Goal: Obtain resource: Download file/media

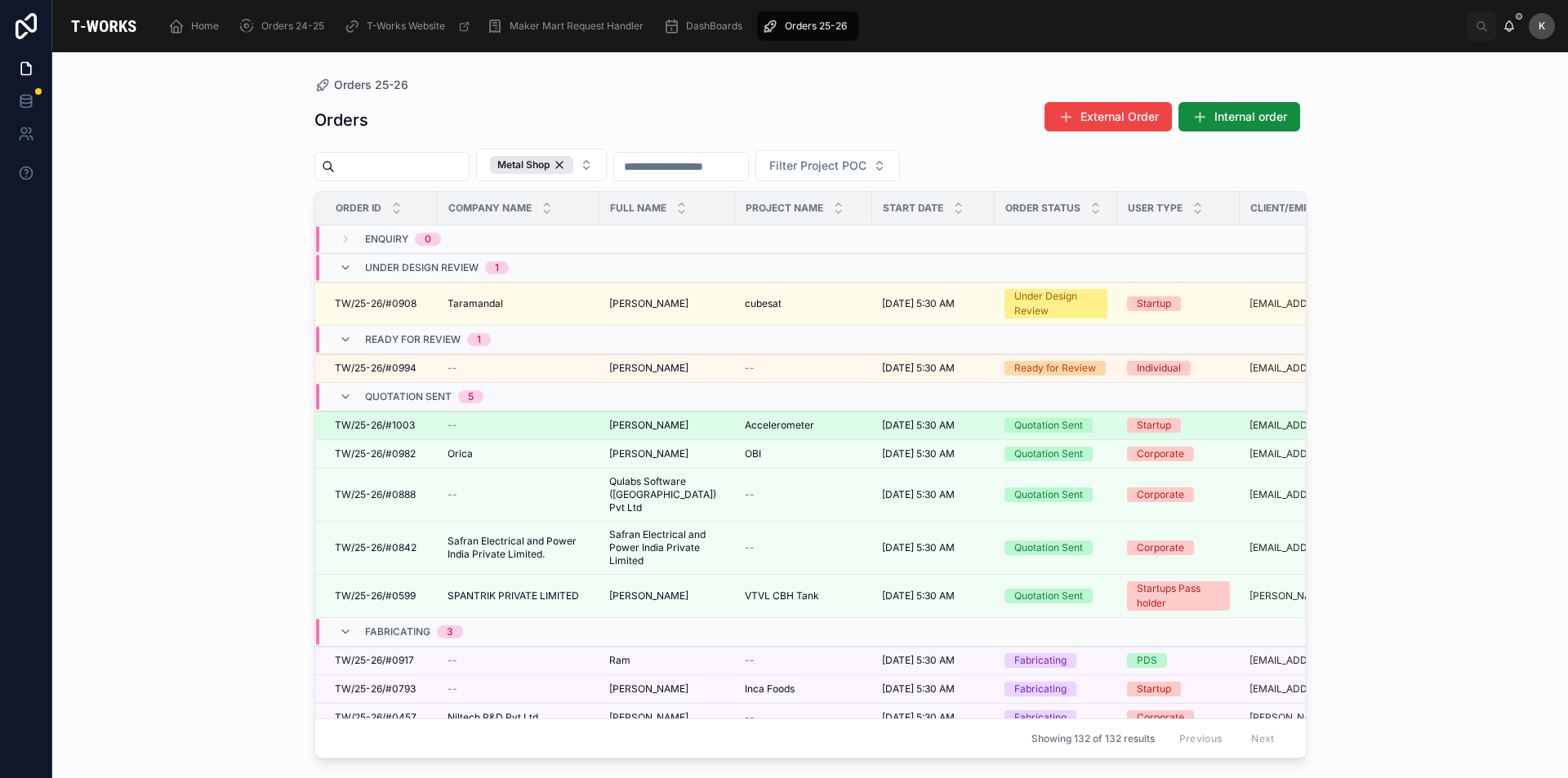
click at [386, 420] on span "TW/25-26/#1003" at bounding box center [374, 426] width 80 height 13
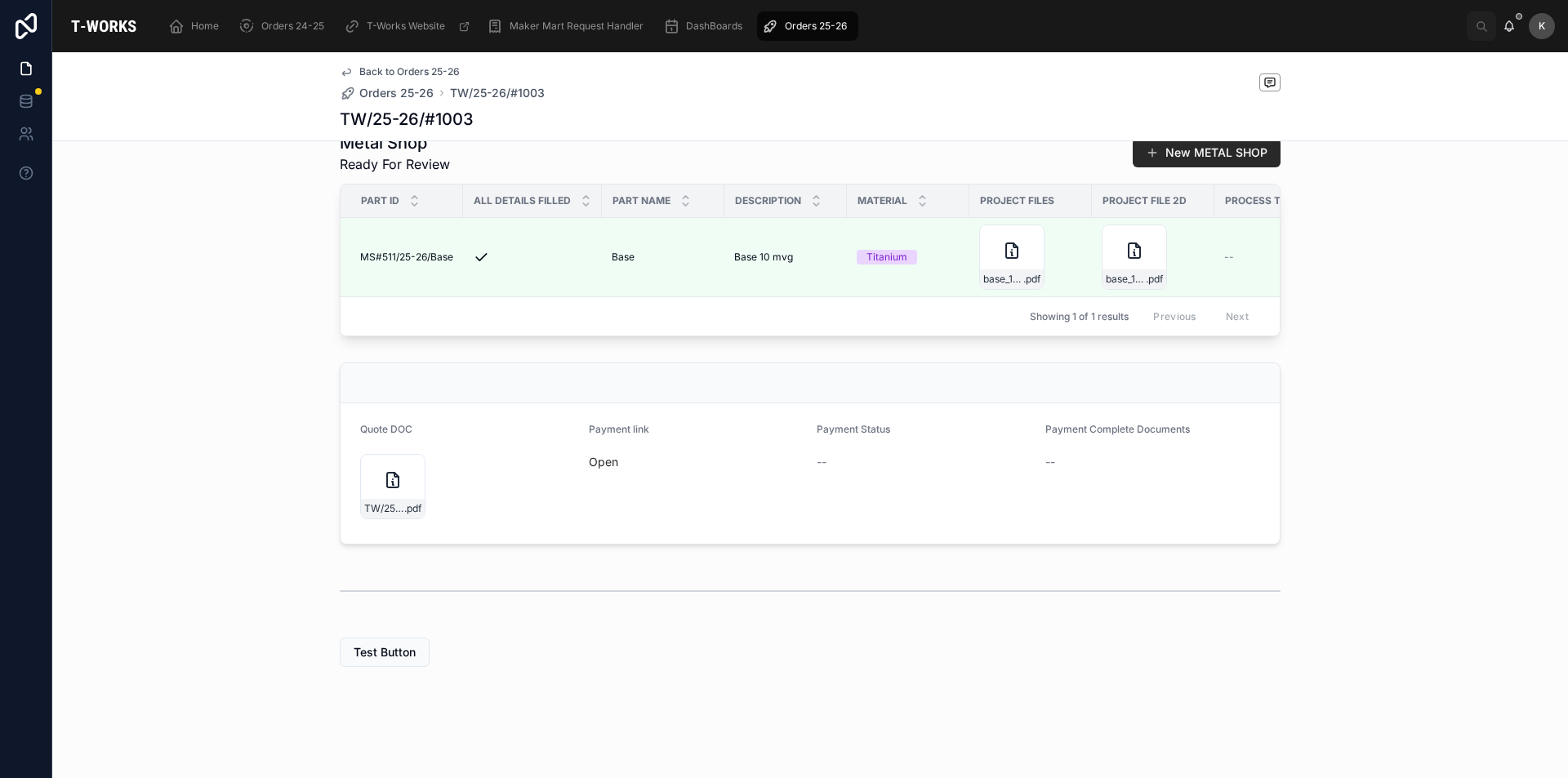
scroll to position [463, 0]
click at [399, 491] on div "TW/25-26/#1003 .pdf" at bounding box center [393, 486] width 66 height 66
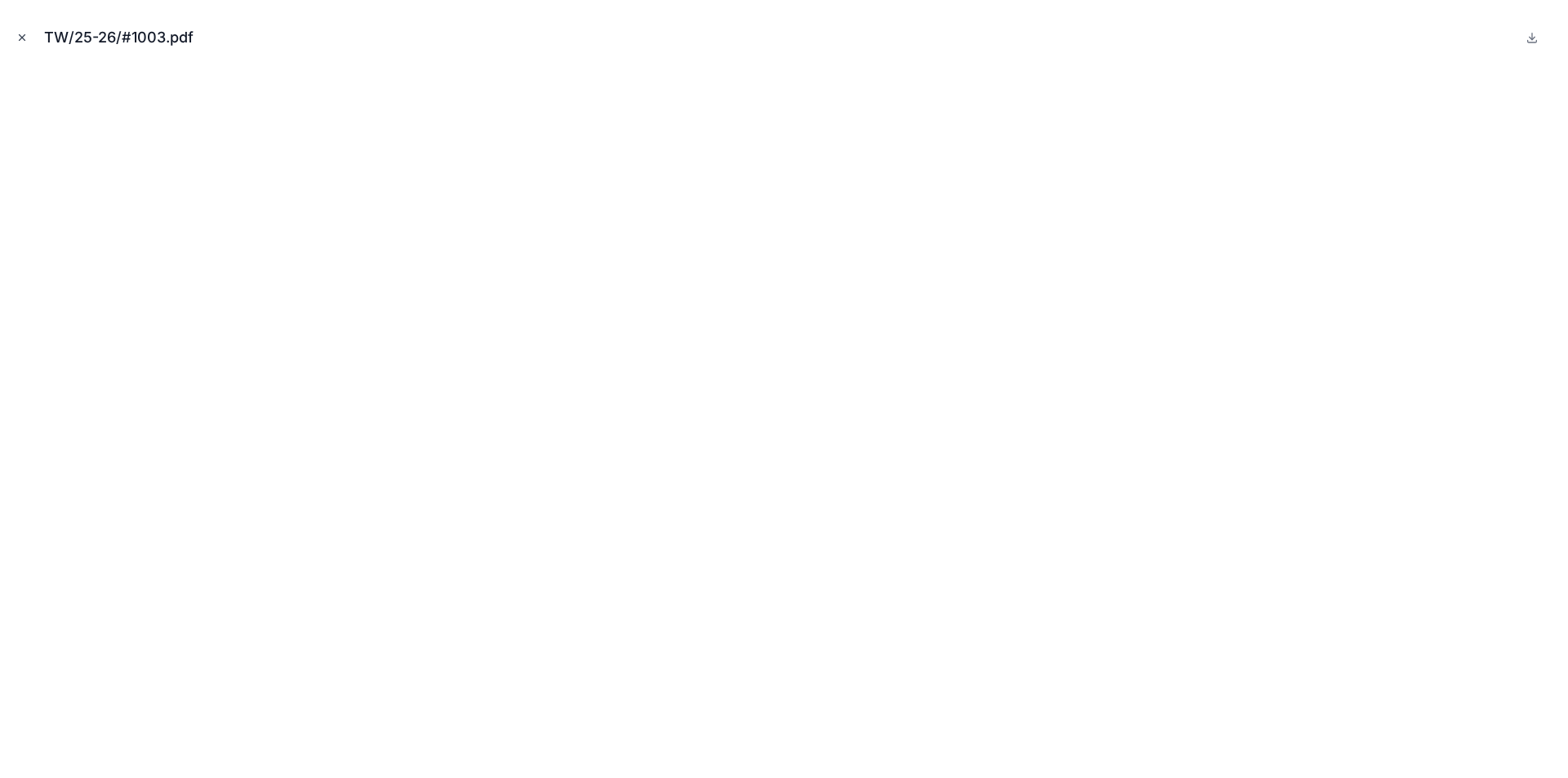
click at [26, 42] on icon "Close modal" at bounding box center [22, 37] width 11 height 11
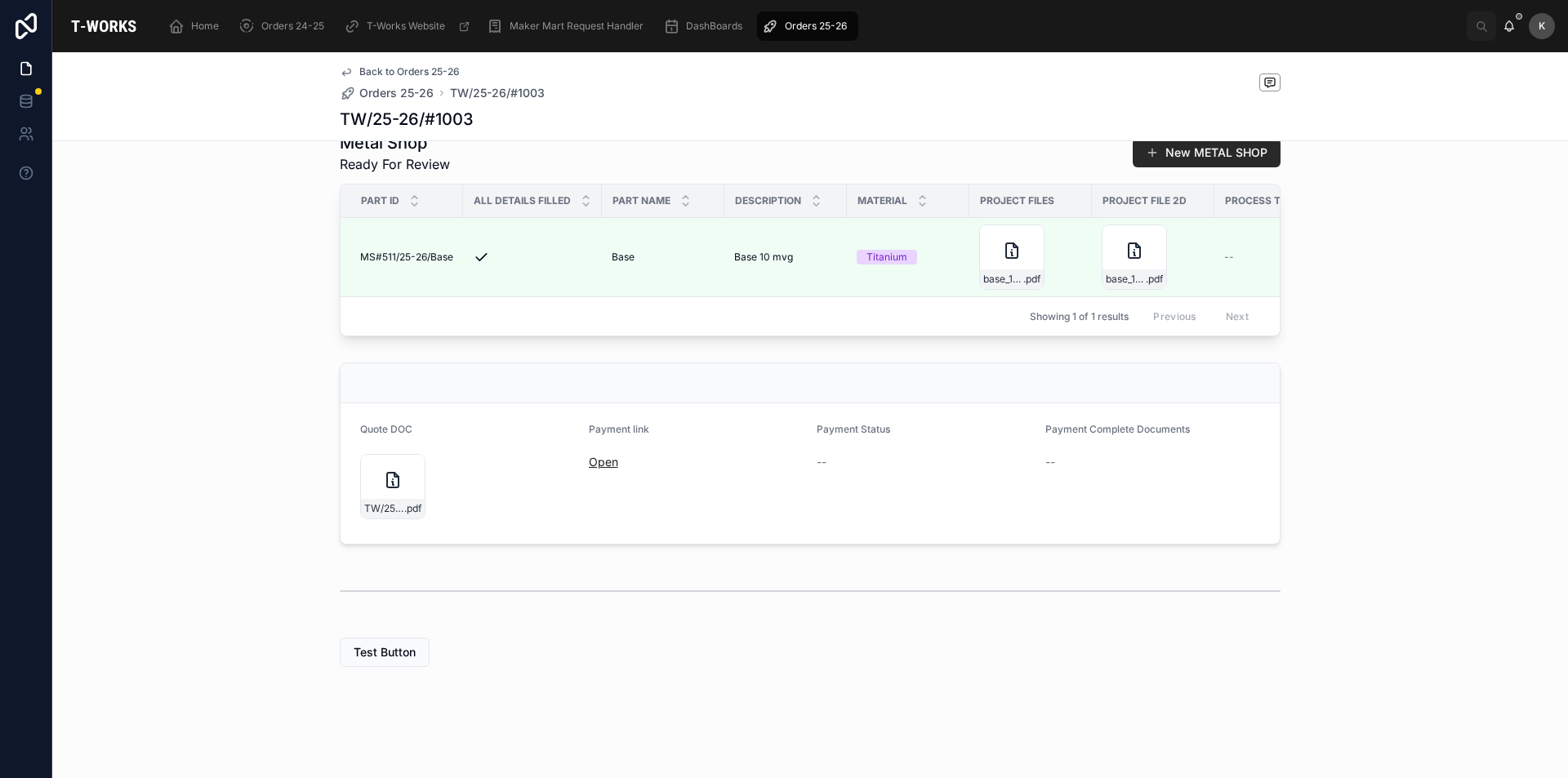
click at [607, 456] on link "Open" at bounding box center [603, 461] width 29 height 14
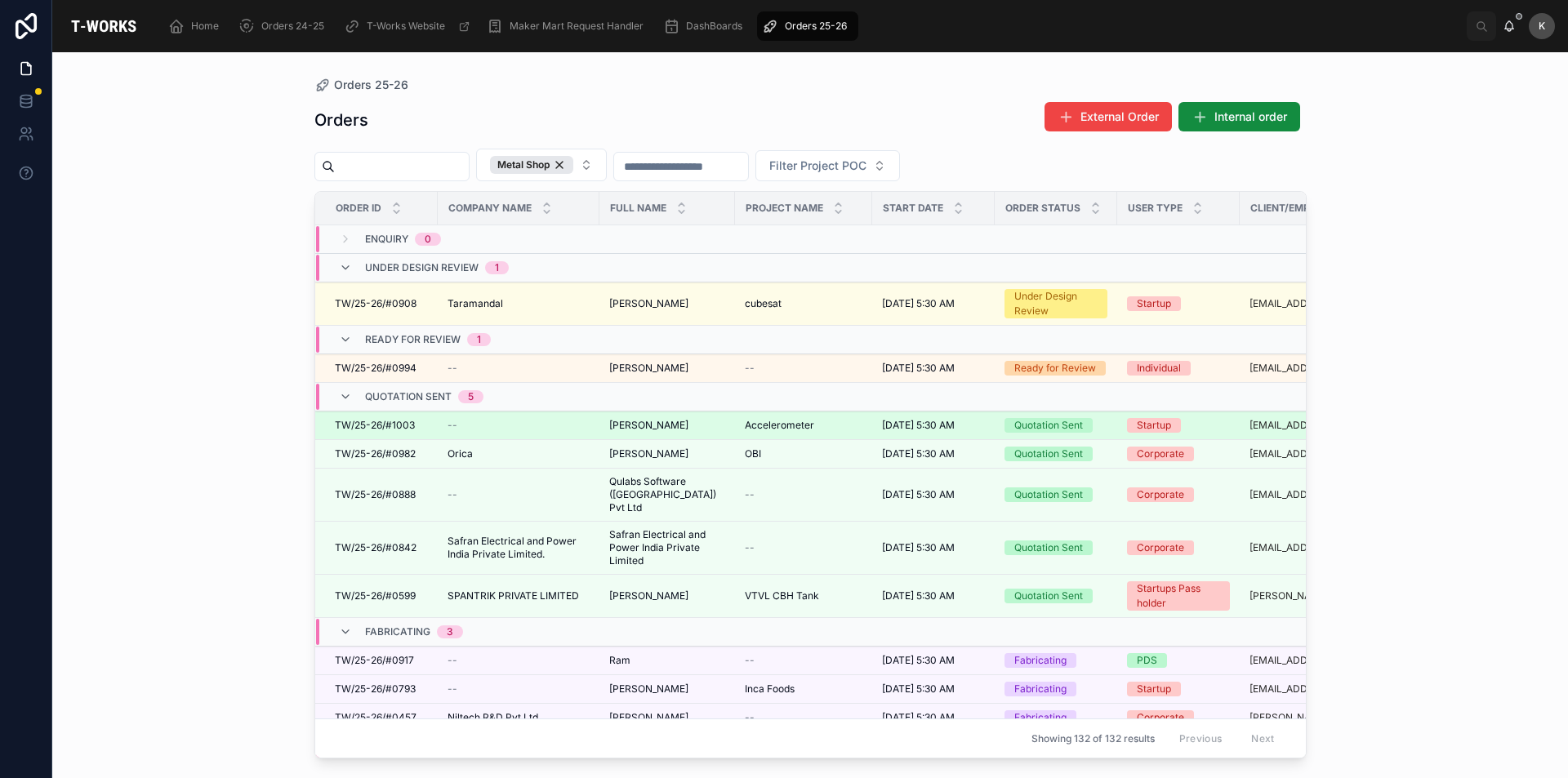
click at [641, 430] on span "[PERSON_NAME]" at bounding box center [649, 426] width 79 height 13
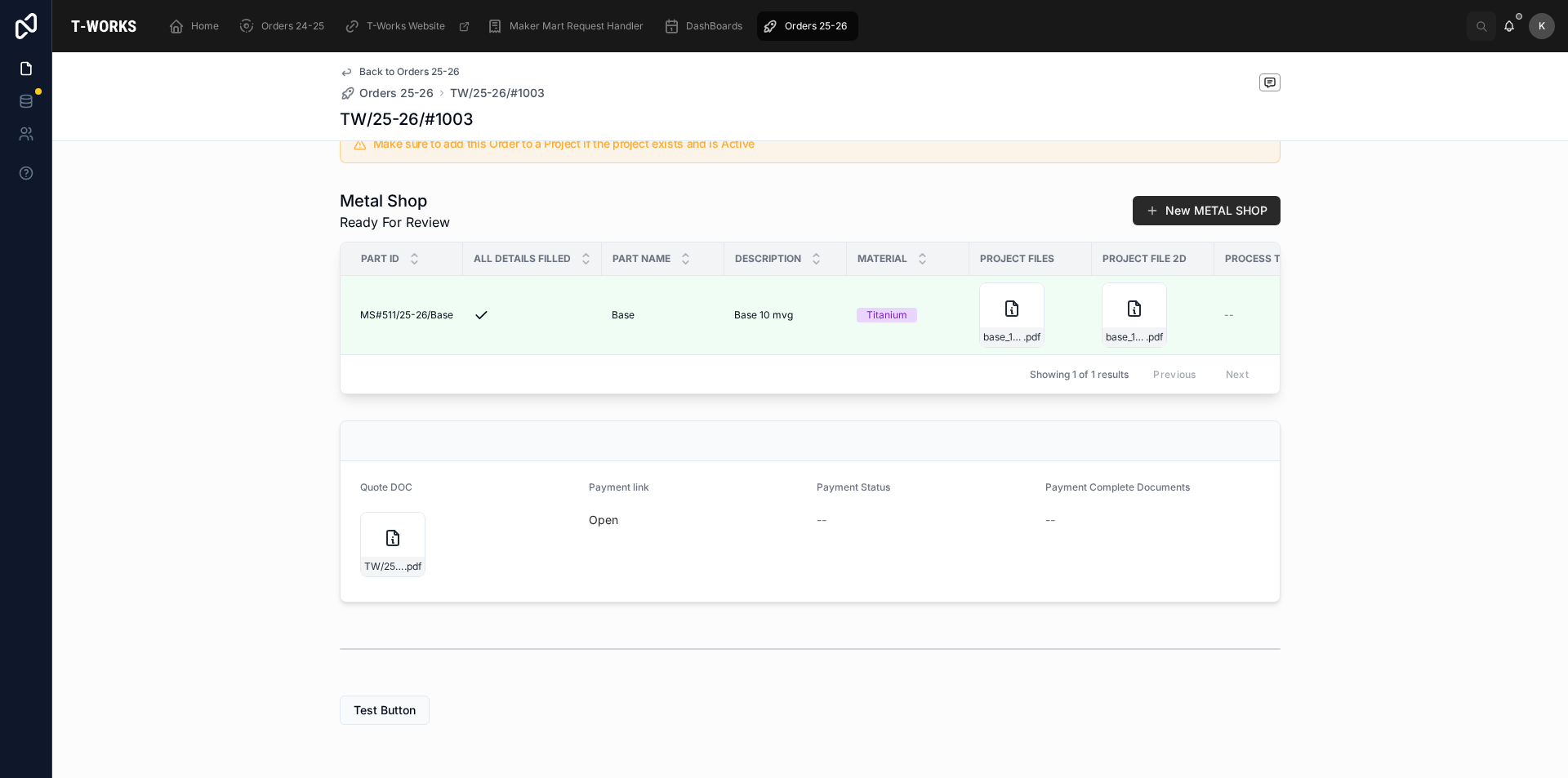
scroll to position [463, 0]
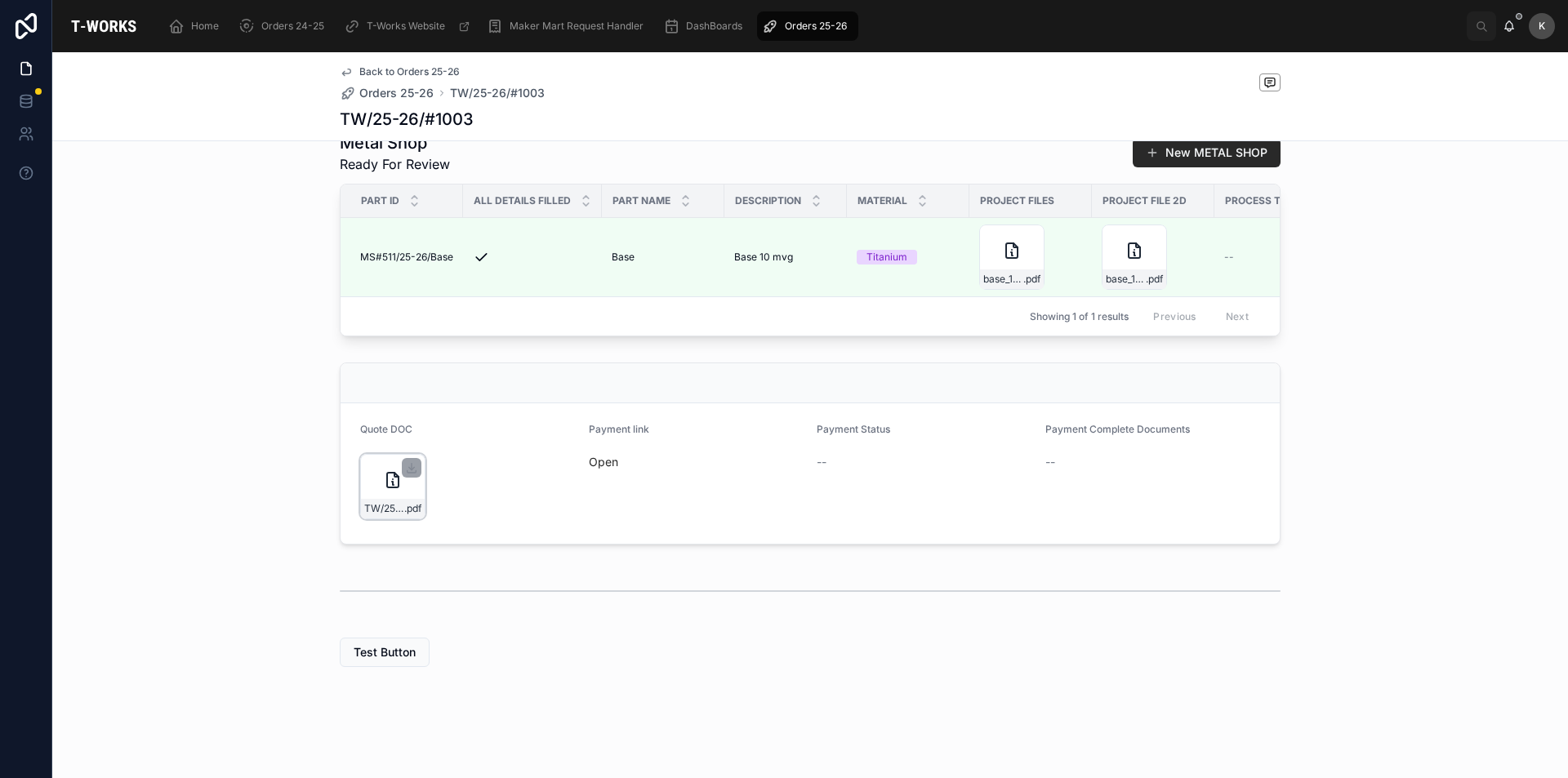
click at [398, 495] on div "TW/25-26/#1003 .pdf" at bounding box center [393, 486] width 66 height 66
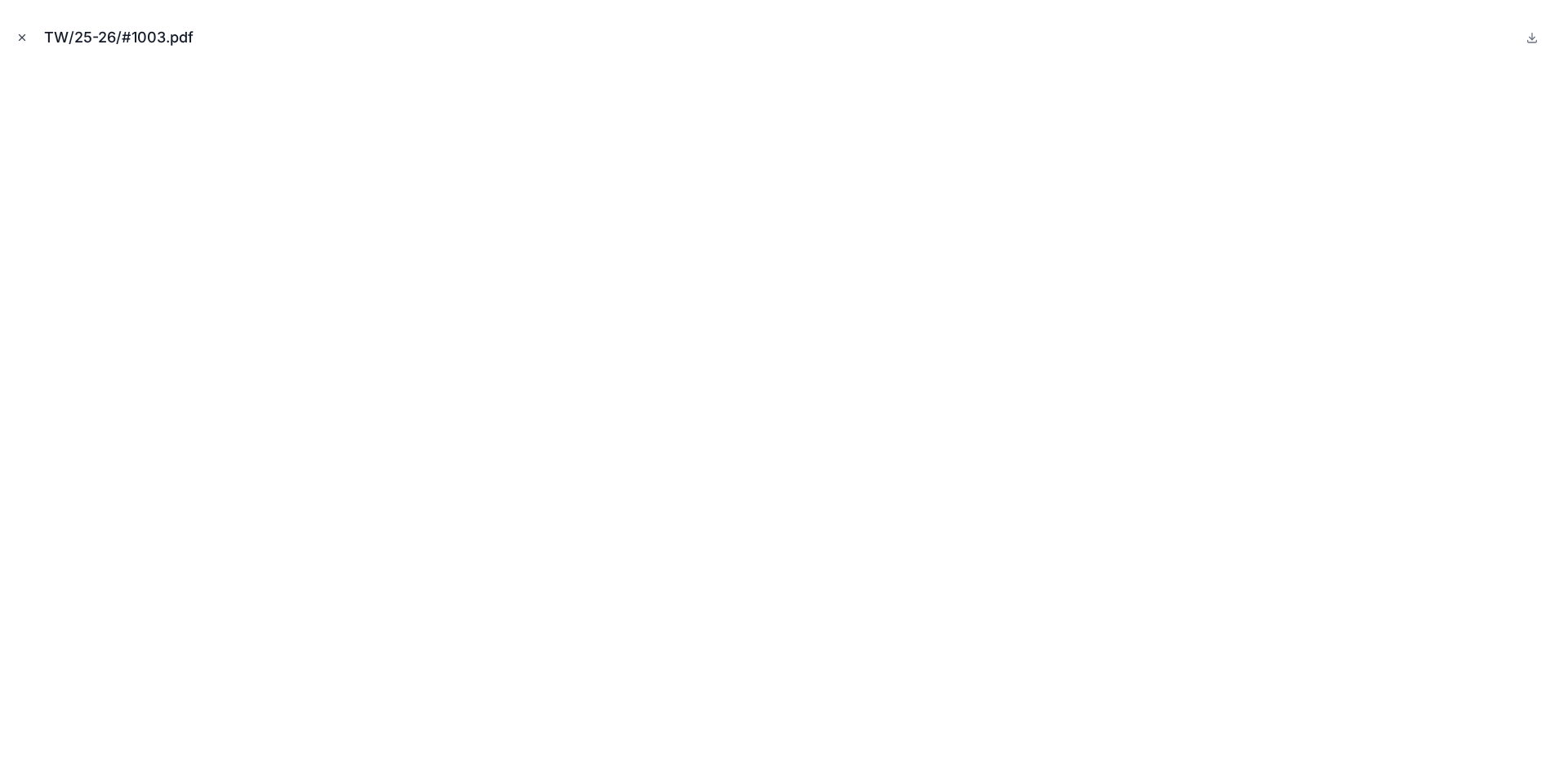
click at [25, 40] on icon "Close modal" at bounding box center [22, 37] width 11 height 11
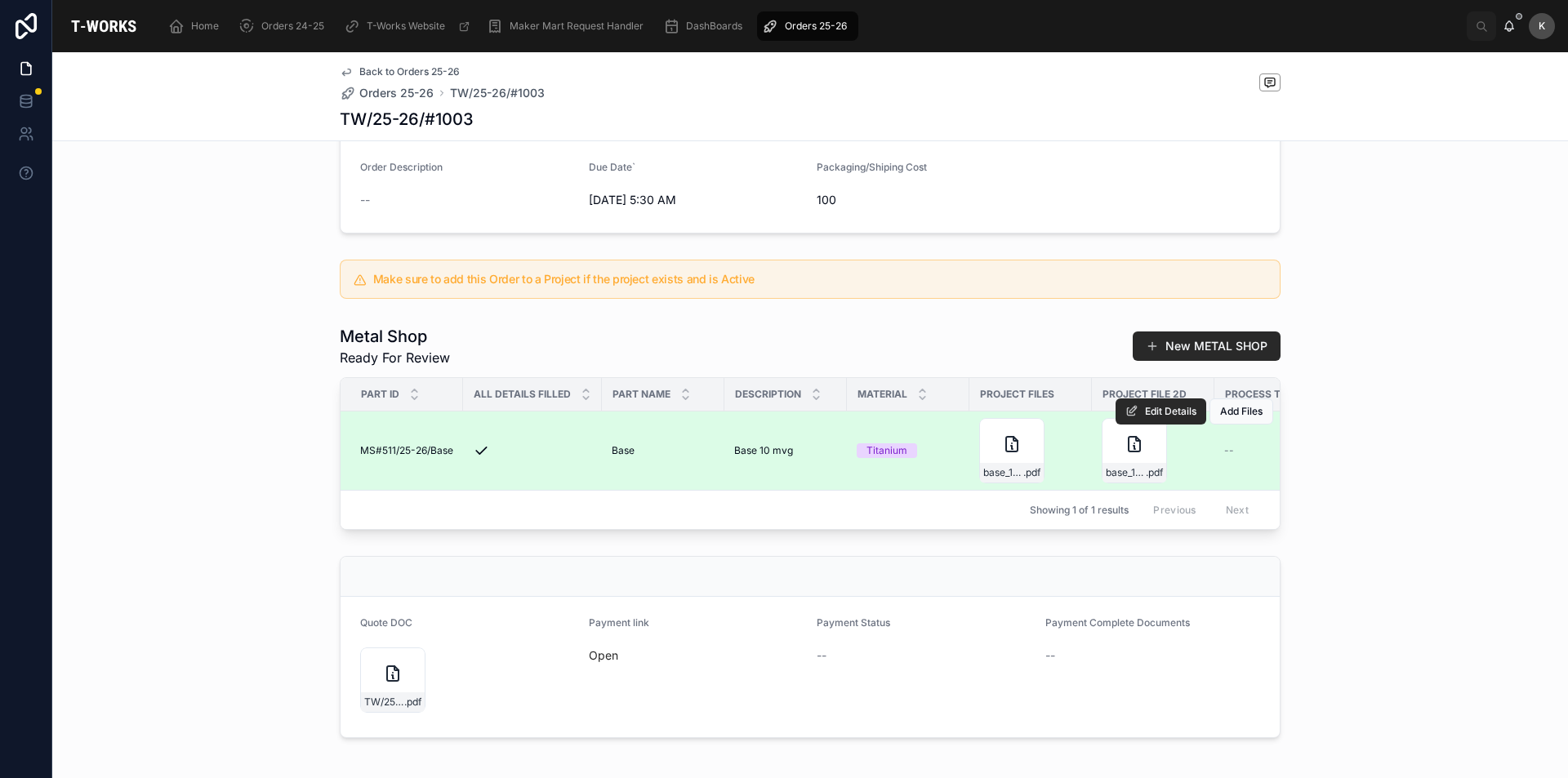
scroll to position [408, 0]
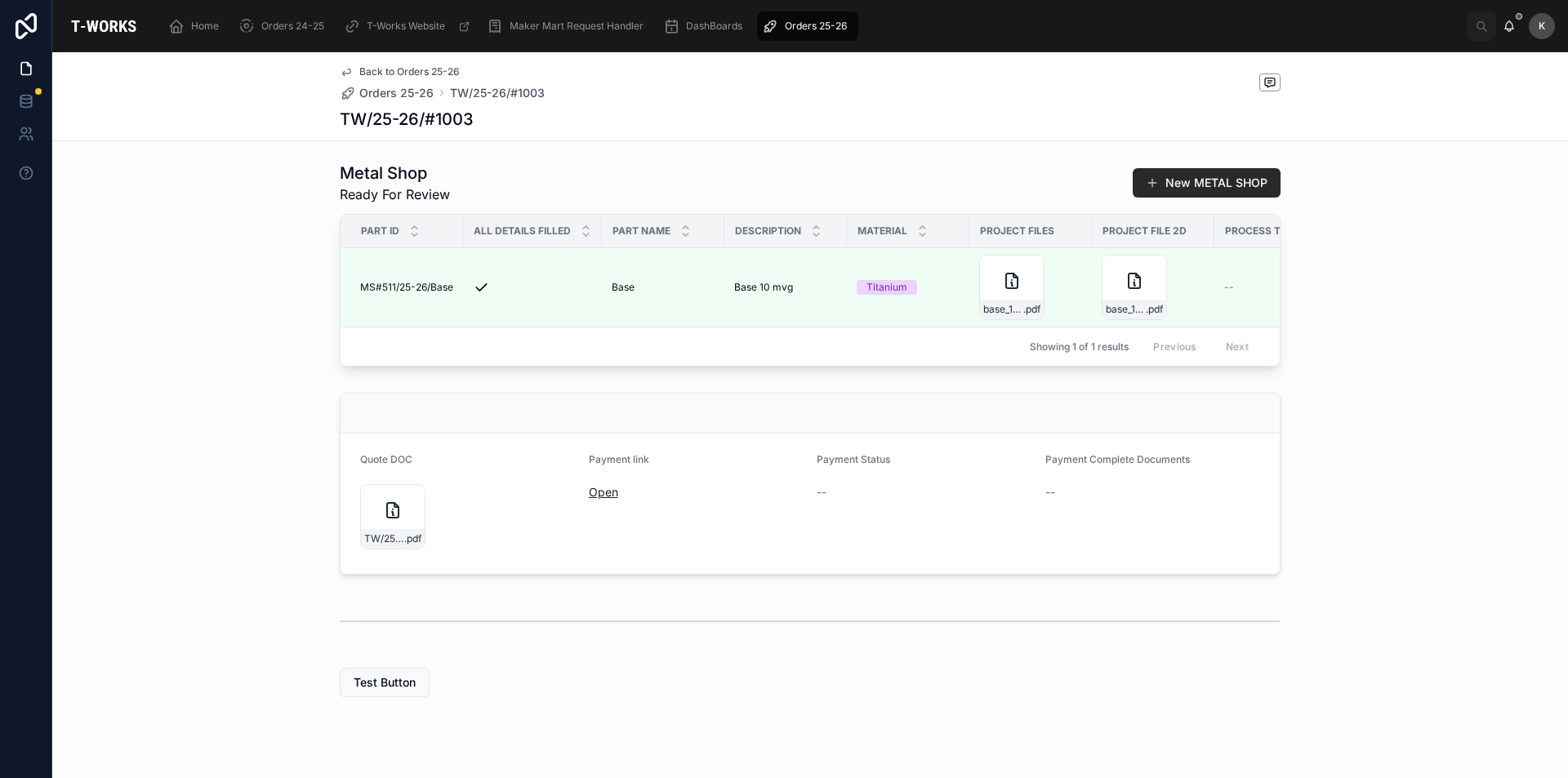
click at [592, 499] on link "Open" at bounding box center [603, 491] width 29 height 14
click at [396, 547] on div "TW/25-26/#1003 .pdf" at bounding box center [393, 516] width 66 height 66
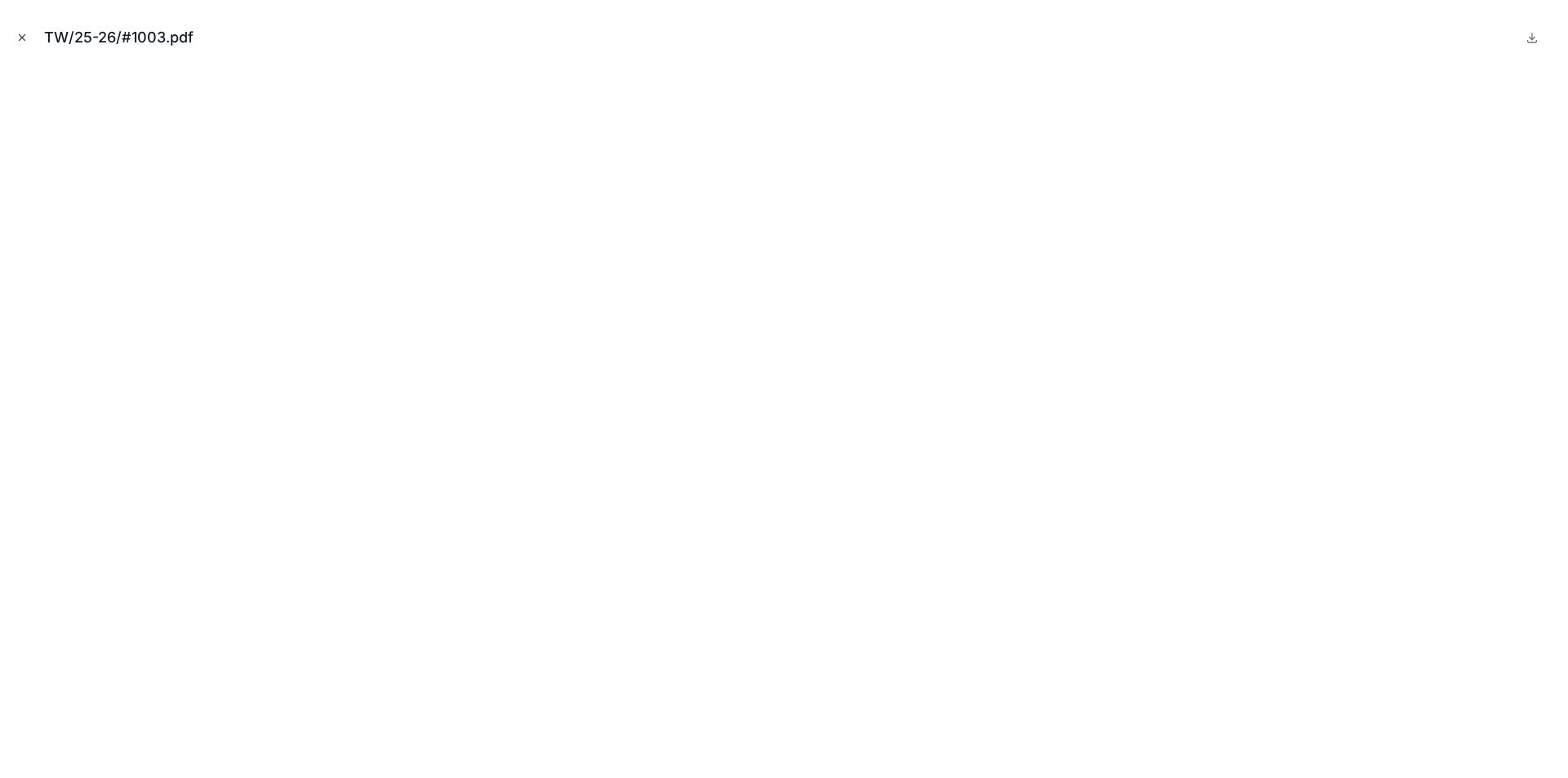
click at [23, 37] on icon "Close modal" at bounding box center [23, 37] width 6 height 6
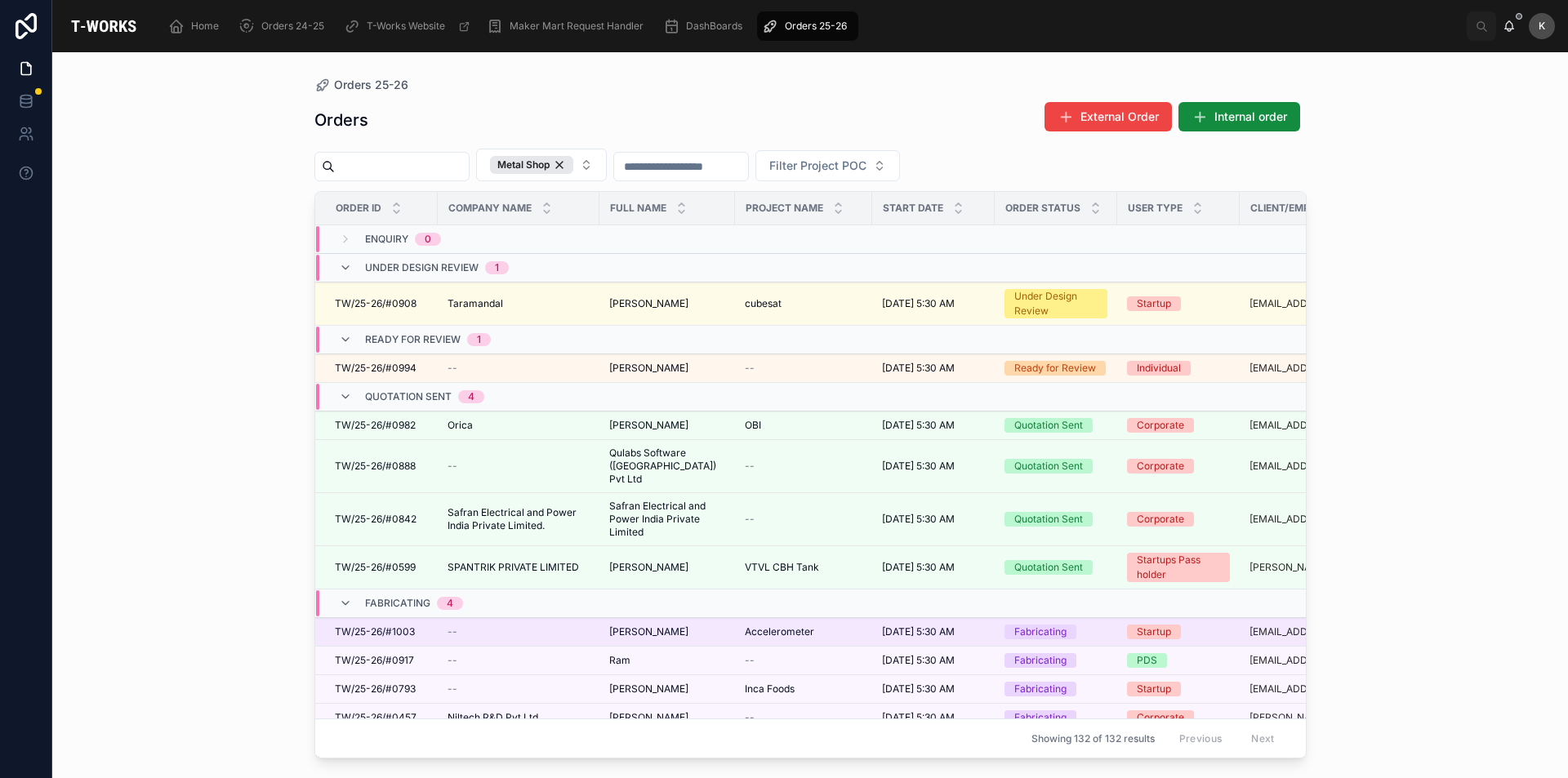
click at [615, 625] on span "[PERSON_NAME]" at bounding box center [649, 632] width 79 height 13
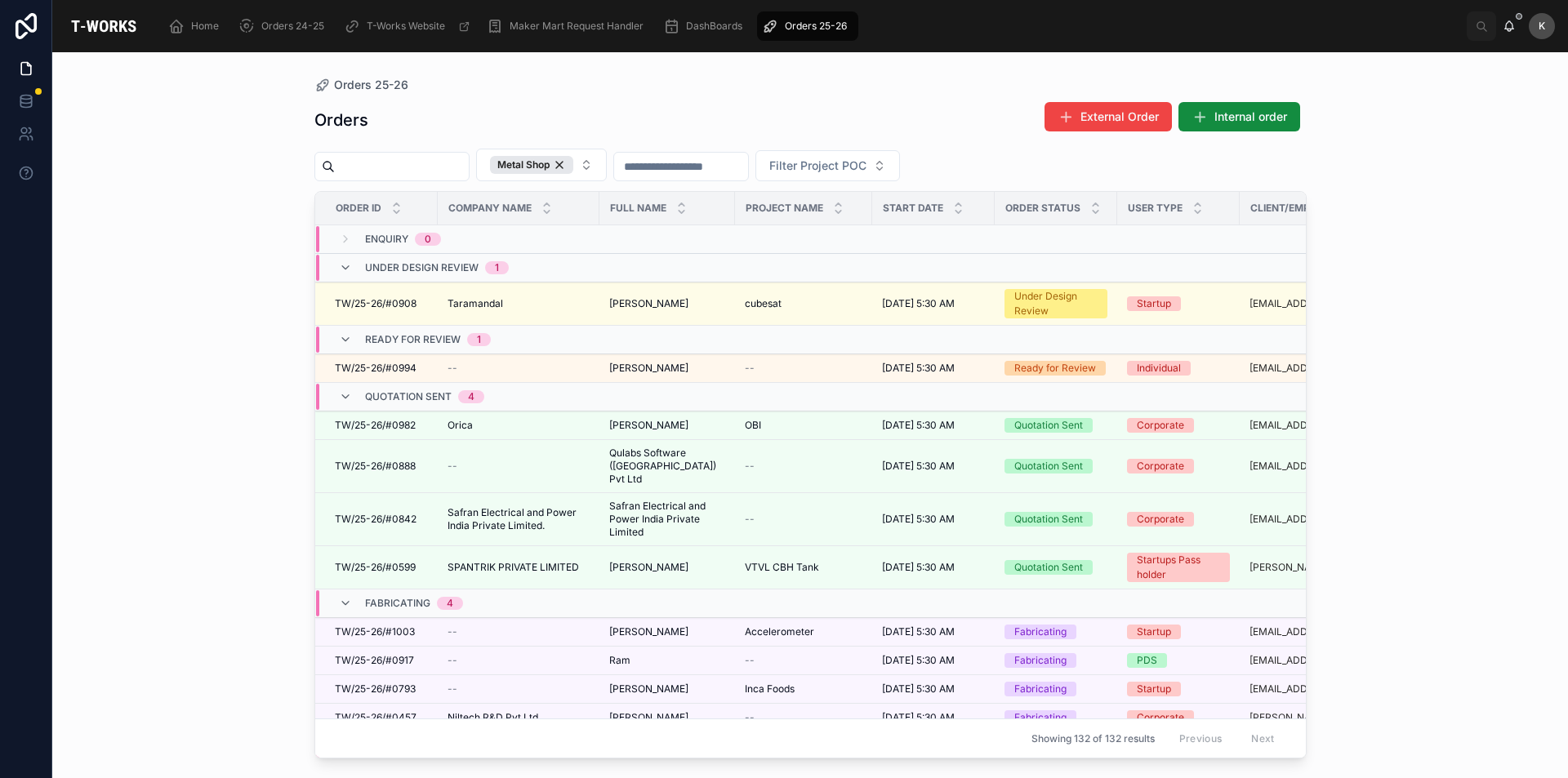
click at [156, 352] on div "Orders 25-26 Orders External Order Internal order Metal Shop Filter Project POC…" at bounding box center [810, 415] width 1515 height 726
